Goal: Task Accomplishment & Management: Manage account settings

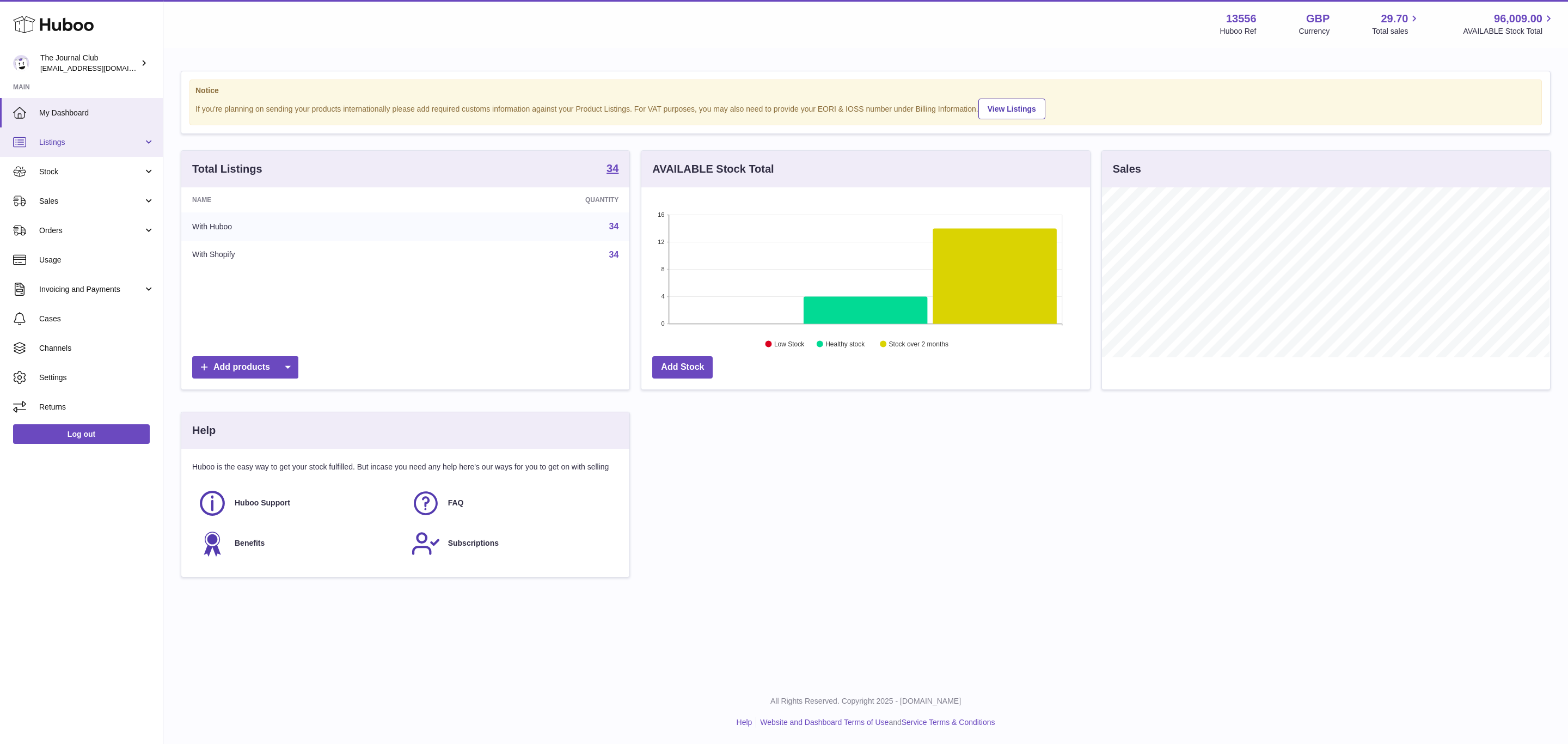
scroll to position [170, 447]
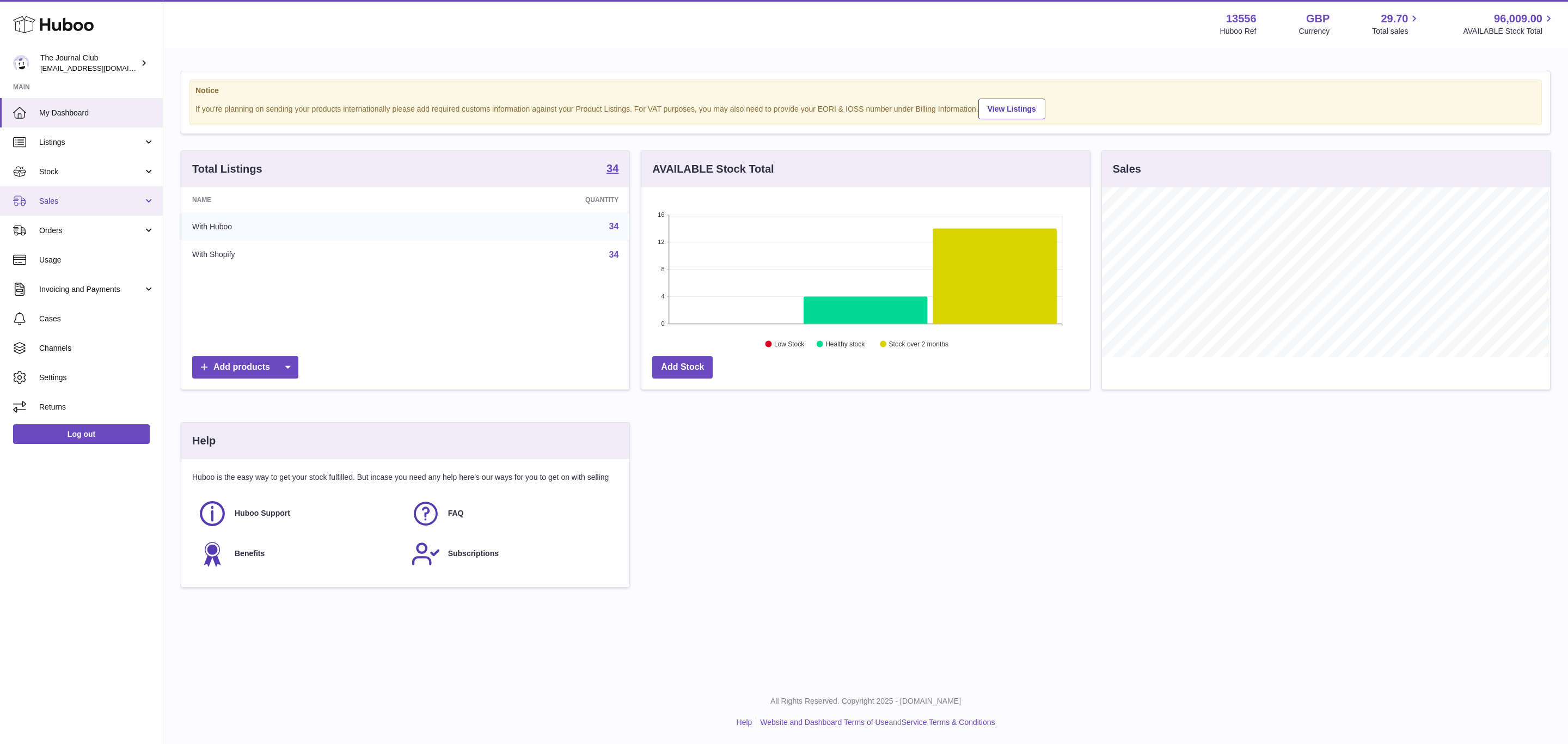
click at [71, 194] on link "Sales" at bounding box center [81, 201] width 163 height 29
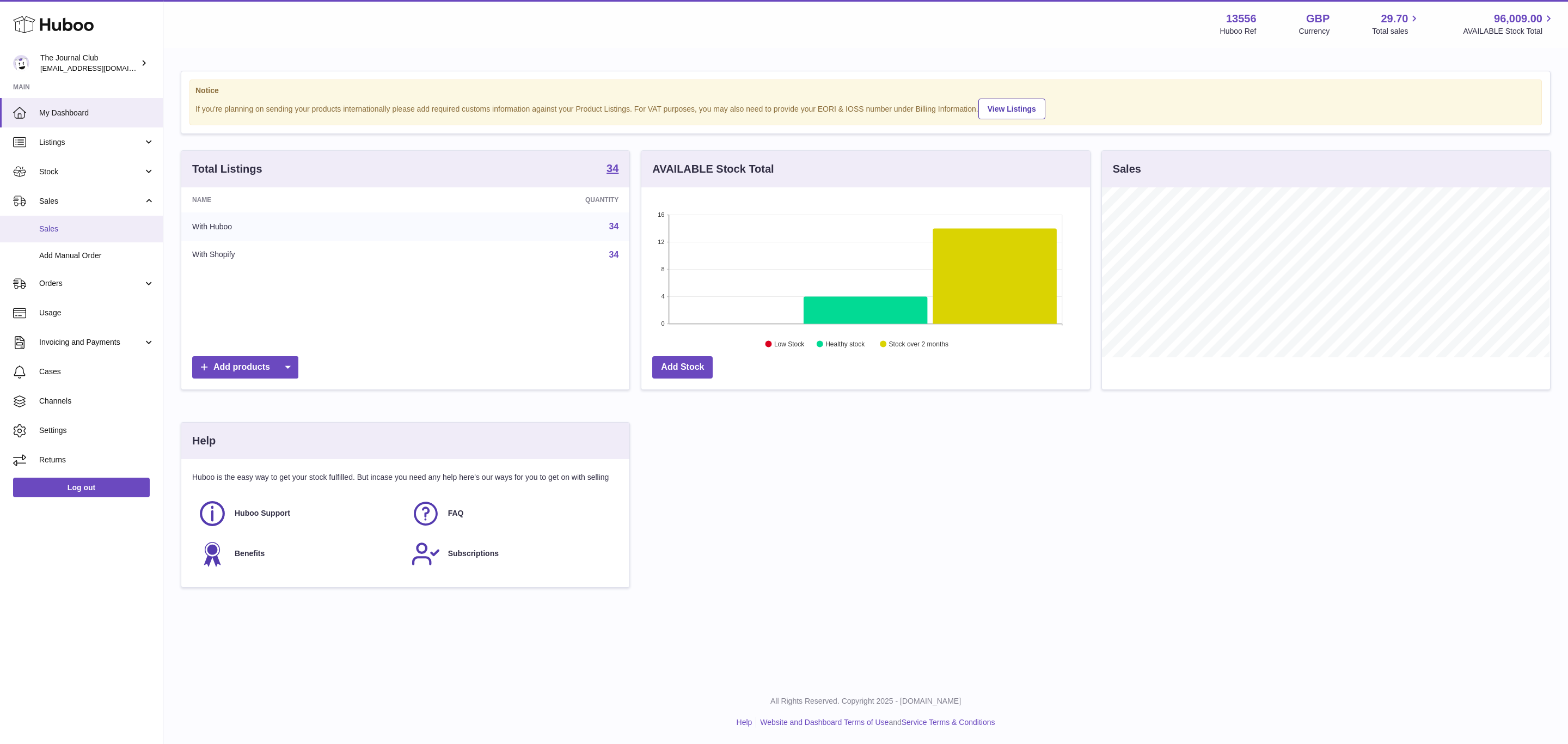
click at [65, 225] on span "Sales" at bounding box center [97, 229] width 116 height 10
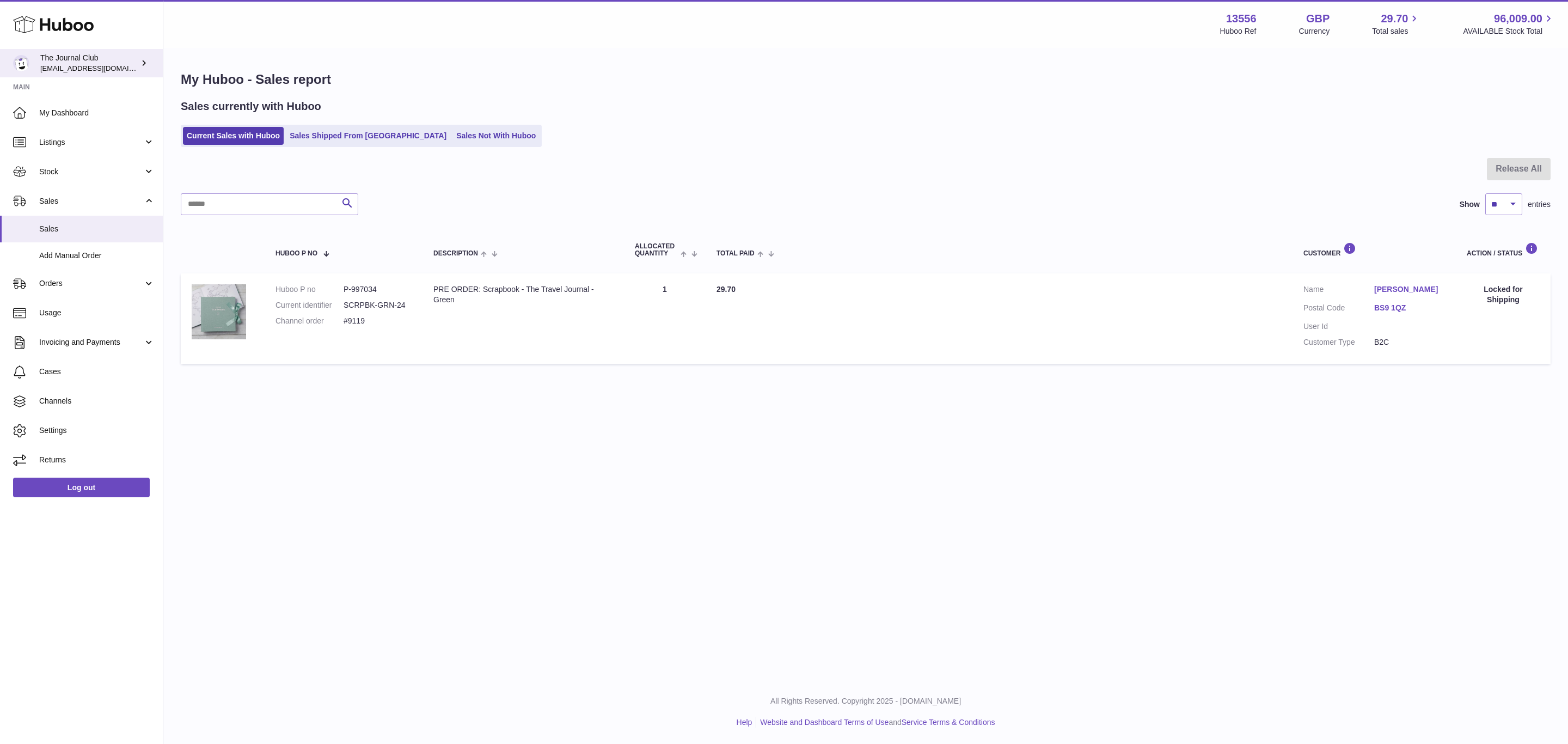
click at [66, 72] on span "[EMAIL_ADDRESS][DOMAIN_NAME]" at bounding box center [100, 68] width 120 height 9
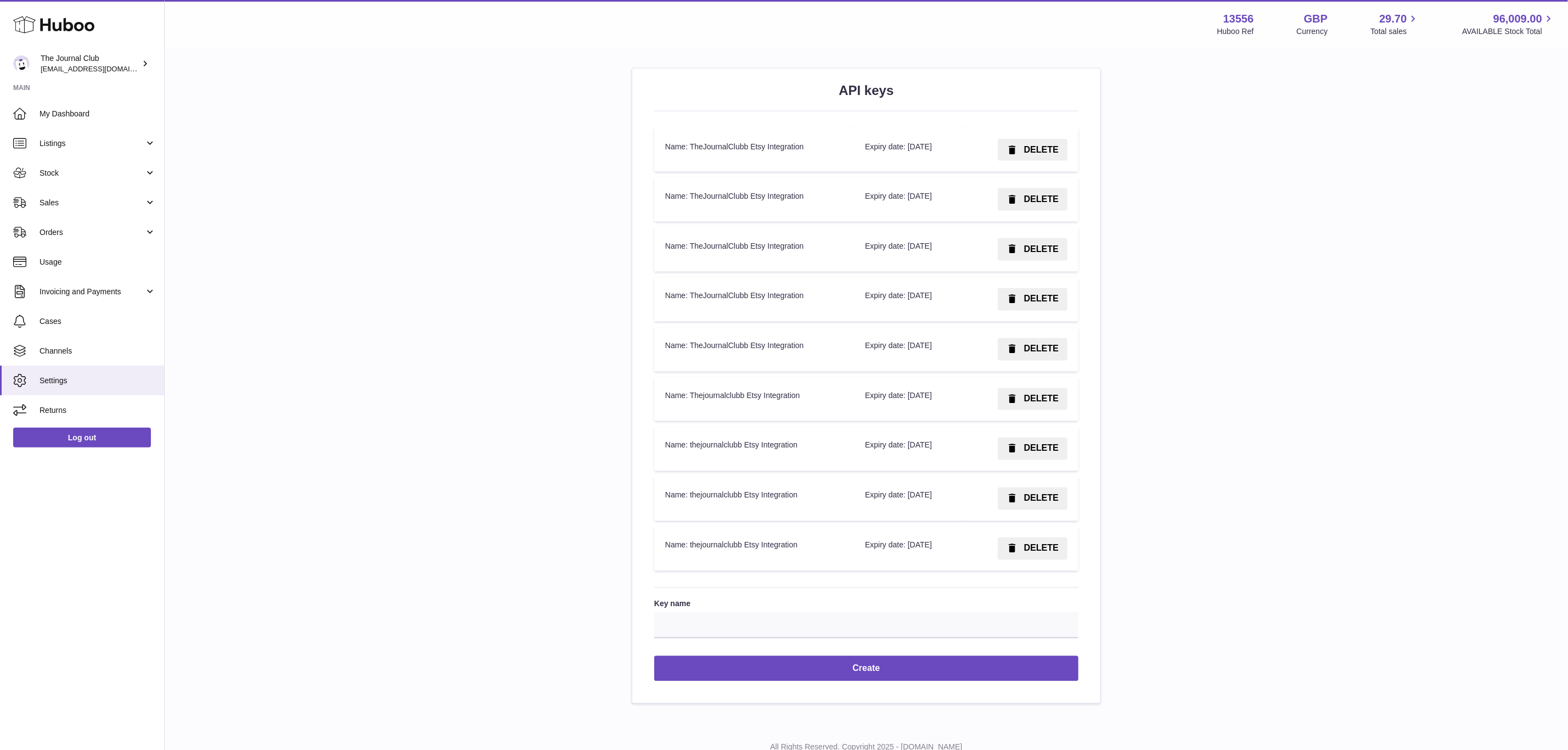
scroll to position [1318, 0]
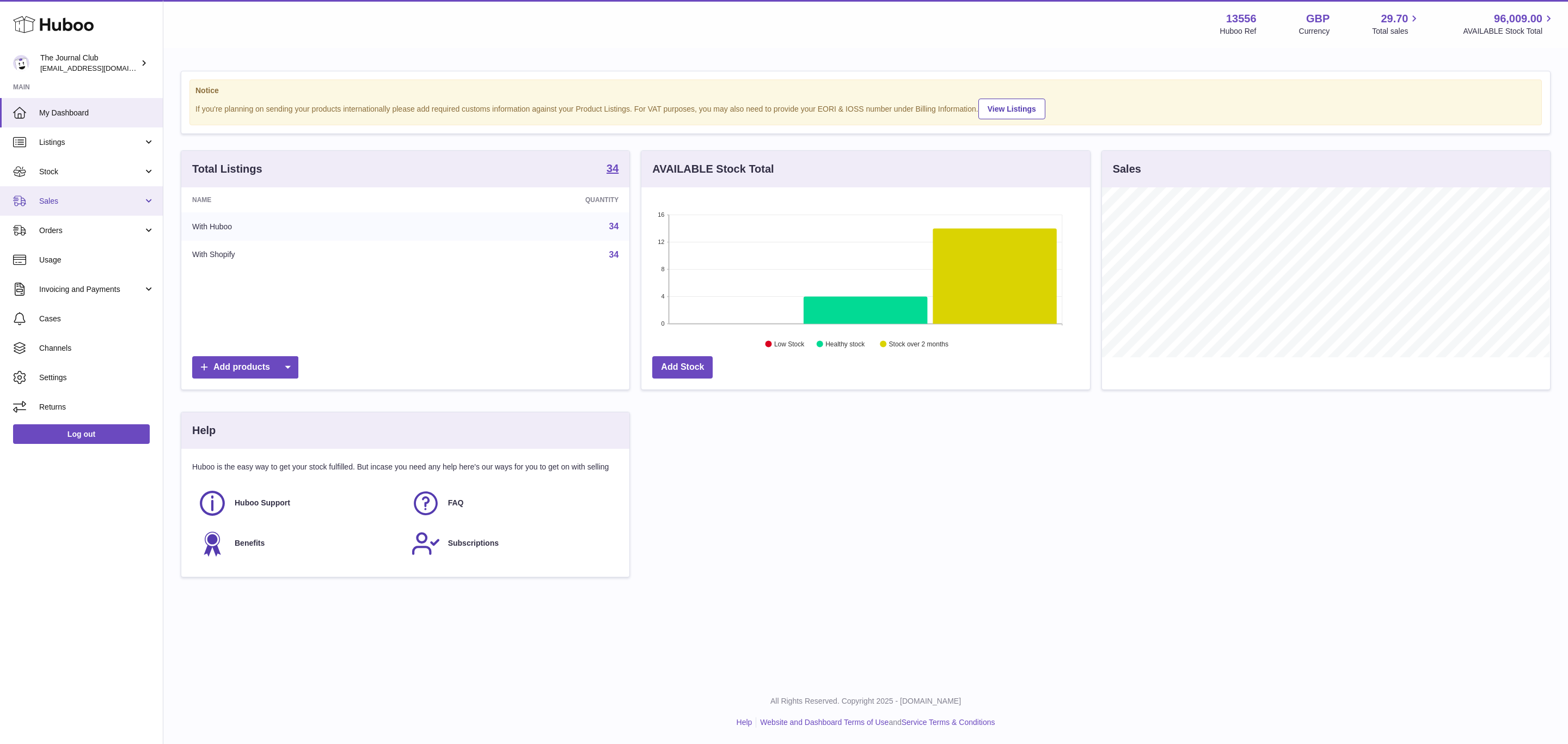
scroll to position [170, 447]
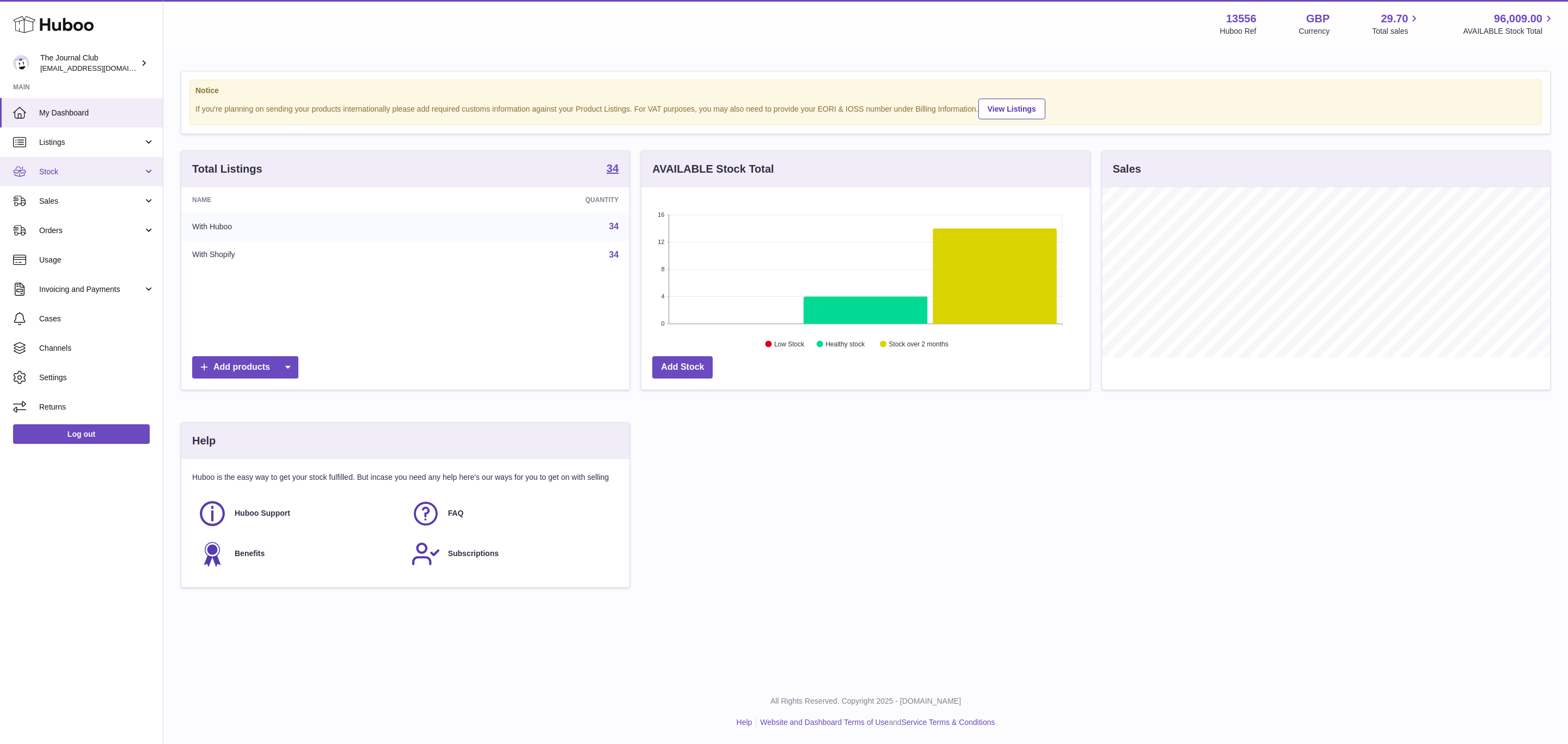
click at [90, 169] on span "Stock" at bounding box center [91, 172] width 104 height 10
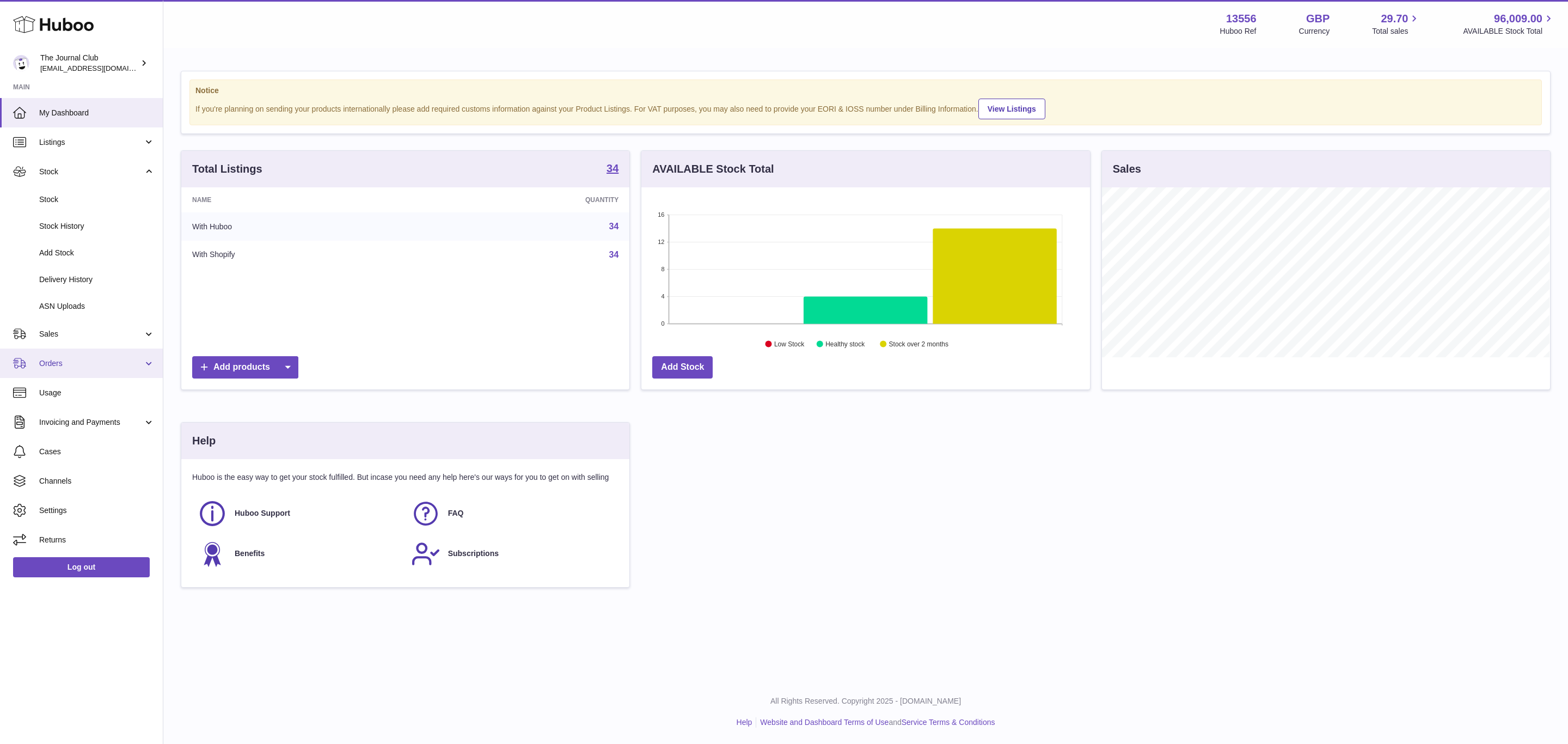
click at [99, 376] on link "Orders" at bounding box center [81, 363] width 163 height 29
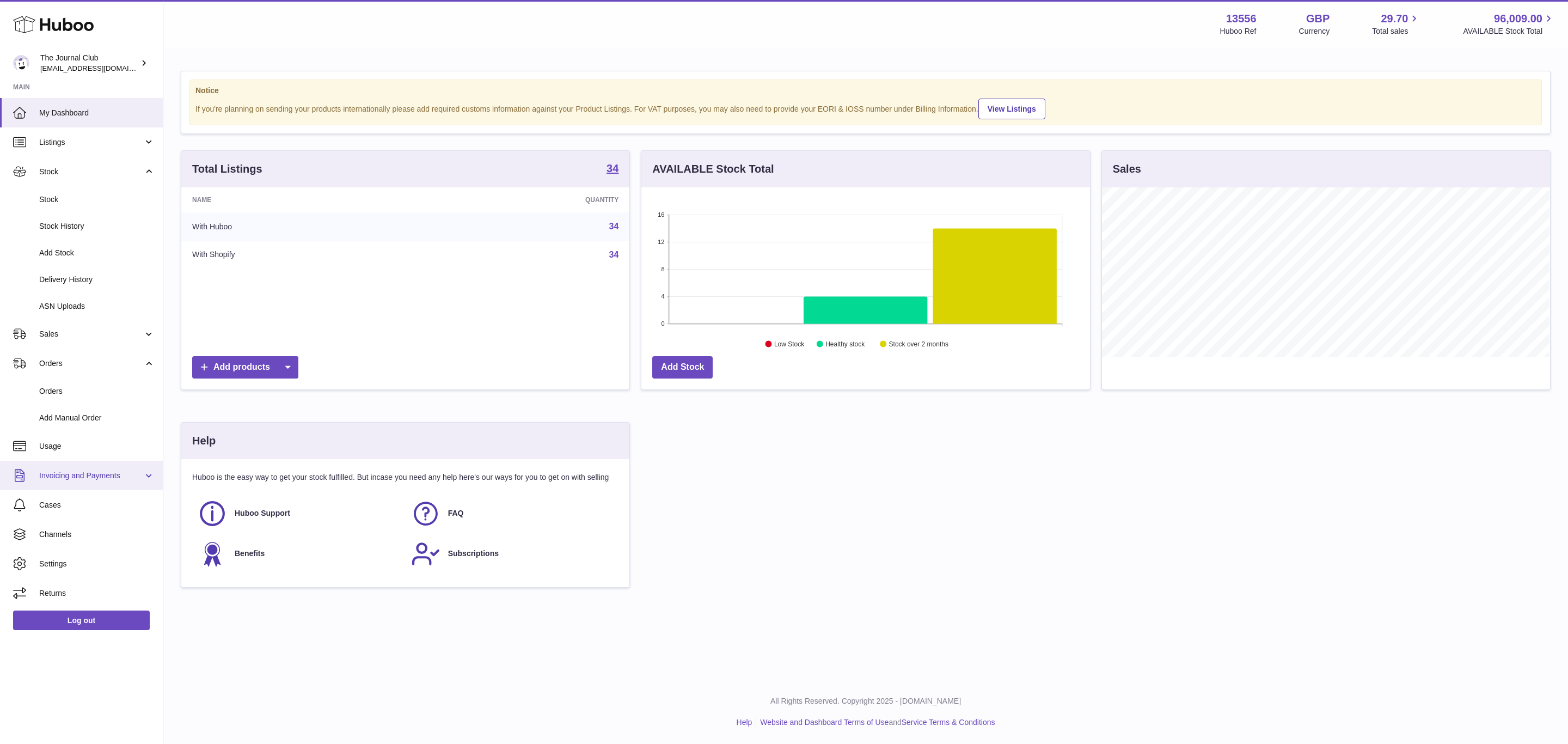
click at [125, 476] on span "Invoicing and Payments" at bounding box center [91, 476] width 104 height 10
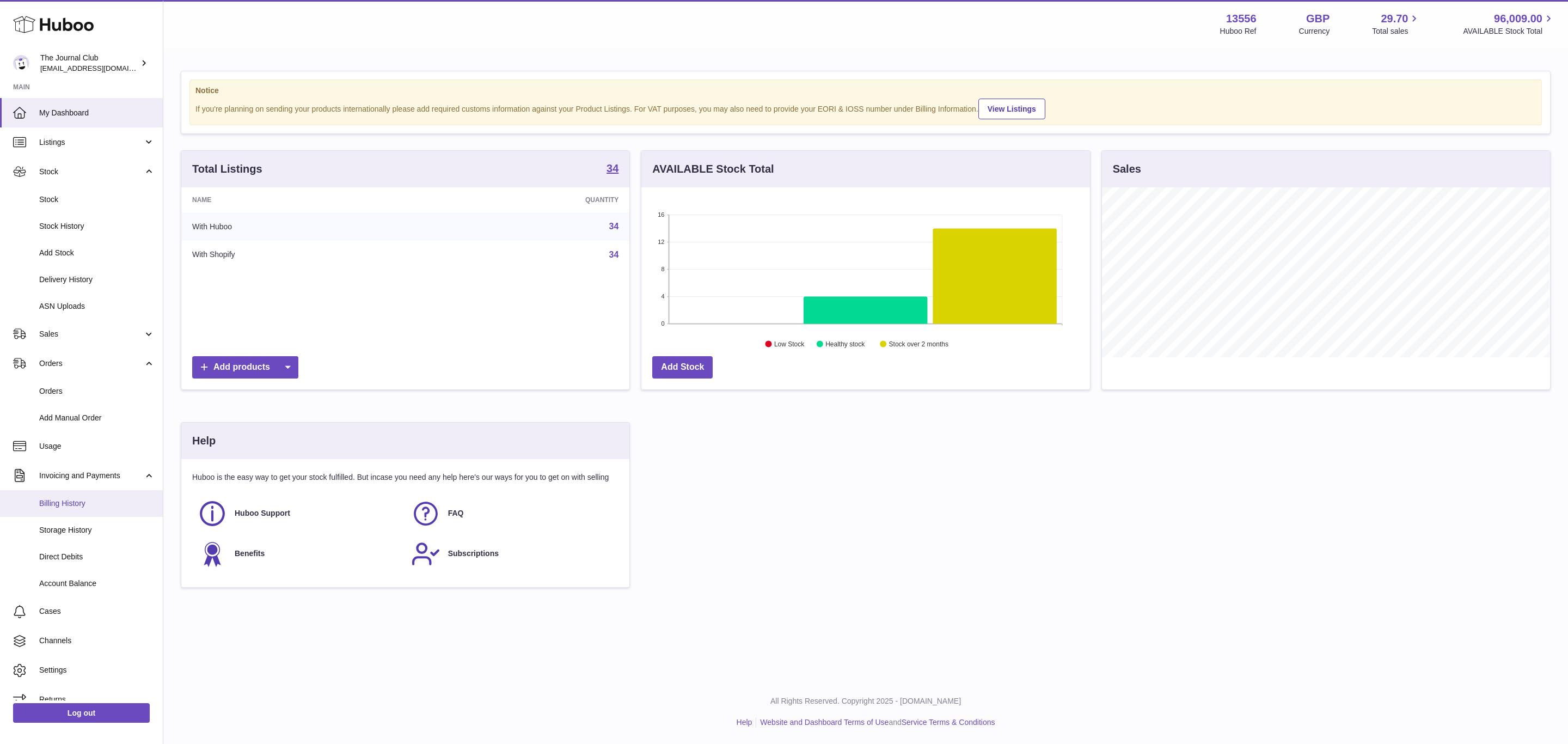
click at [113, 503] on span "Billing History" at bounding box center [97, 503] width 116 height 10
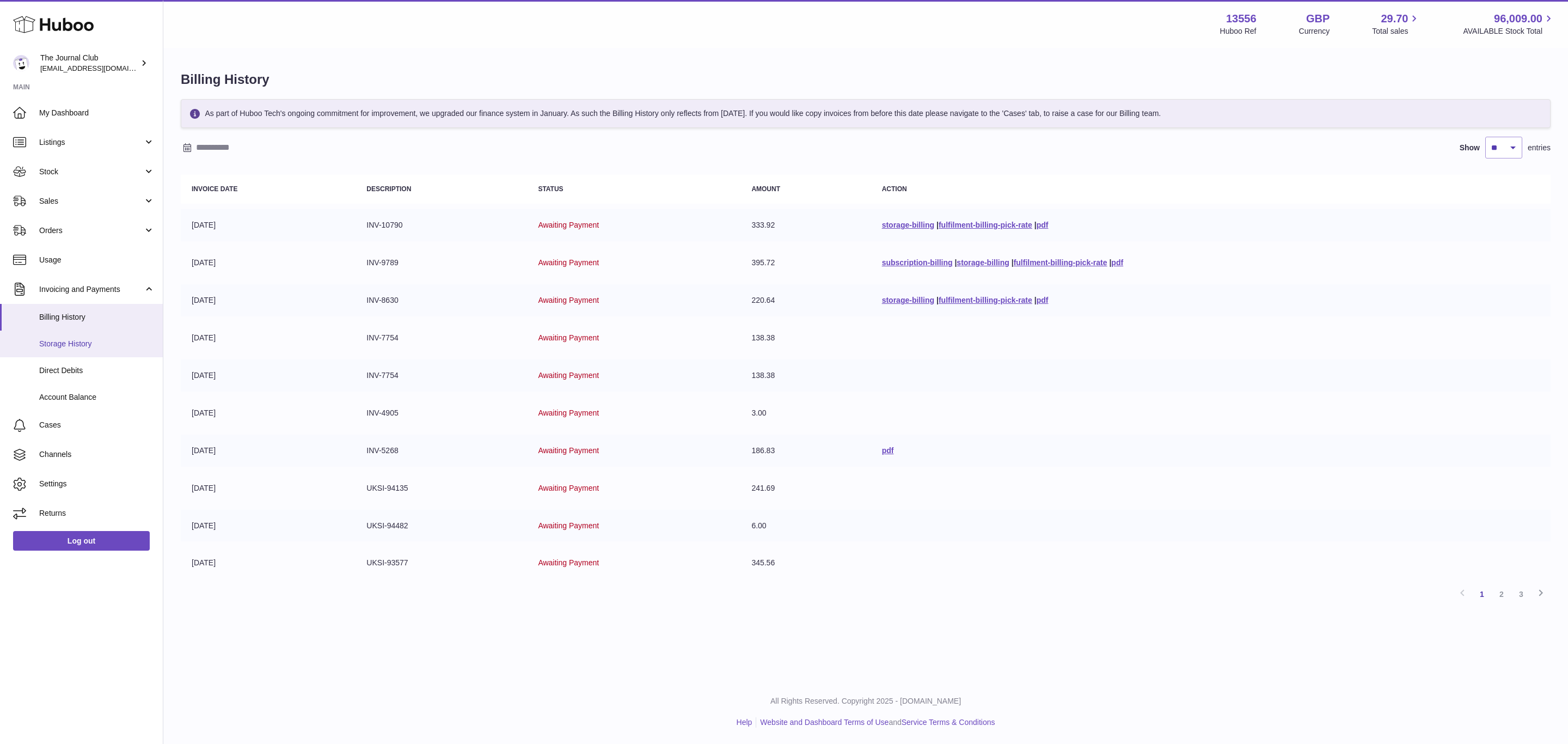
click at [101, 337] on link "Storage History" at bounding box center [81, 344] width 163 height 27
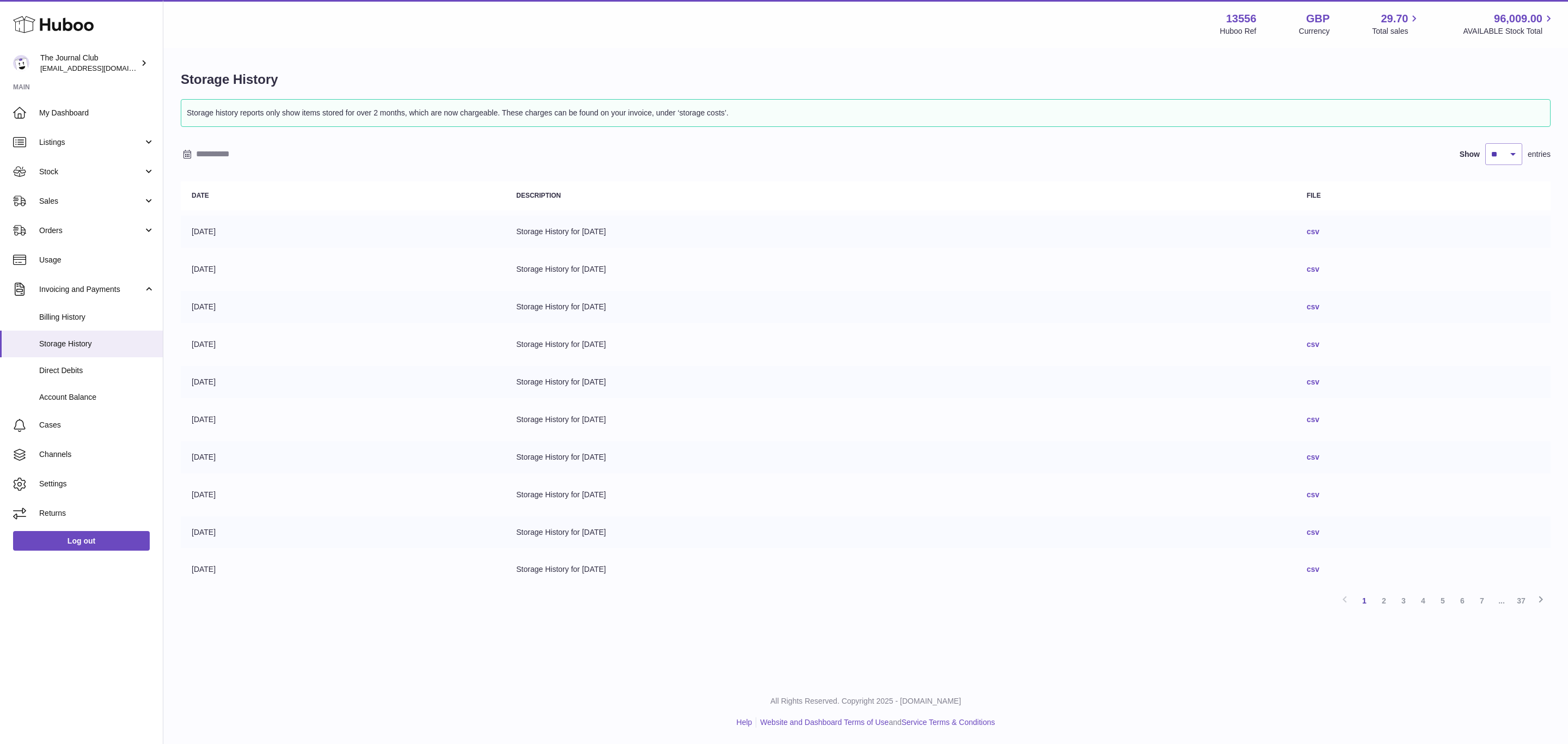
click at [1319, 229] on link "csv" at bounding box center [1313, 231] width 13 height 9
